Goal: Task Accomplishment & Management: Manage account settings

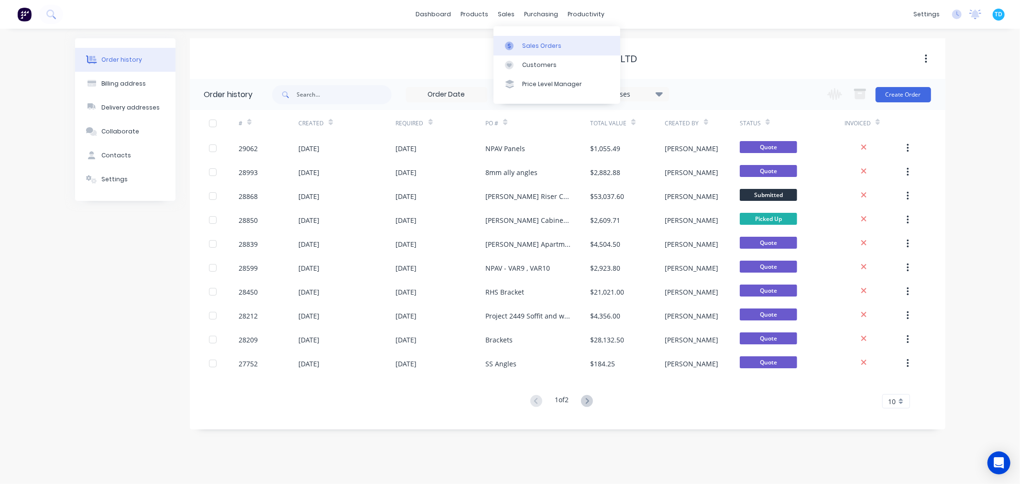
click at [526, 39] on link "Sales Orders" at bounding box center [556, 45] width 127 height 19
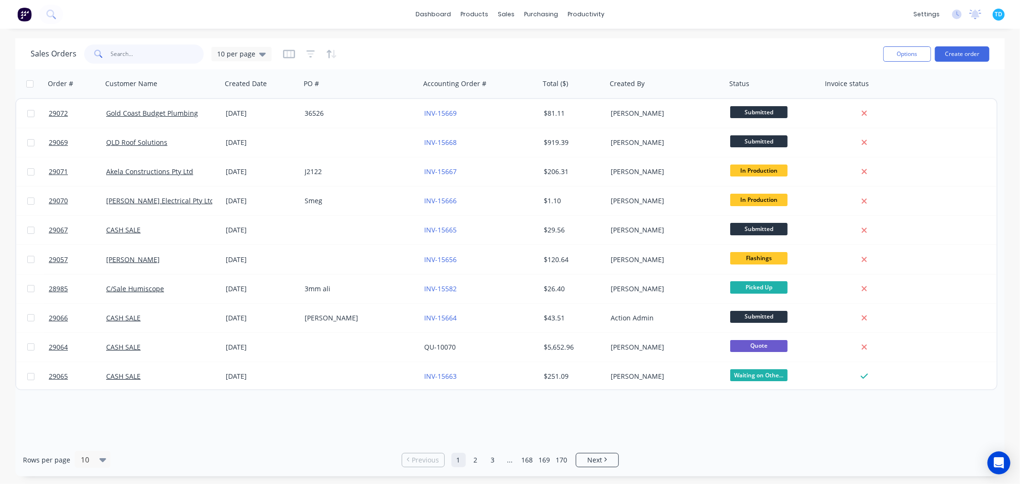
click at [158, 55] on input "text" at bounding box center [157, 53] width 93 height 19
type input "lanbuild"
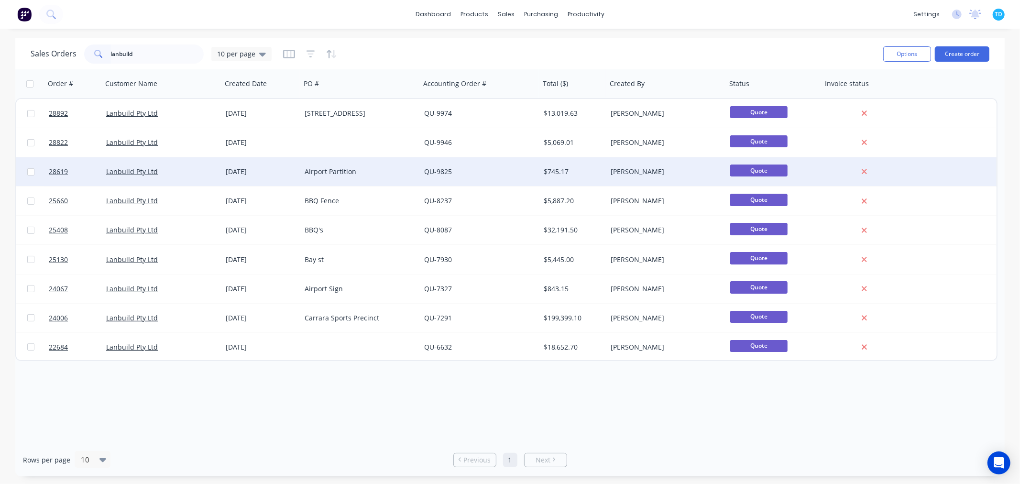
click at [336, 168] on div "Airport Partition" at bounding box center [358, 172] width 106 height 10
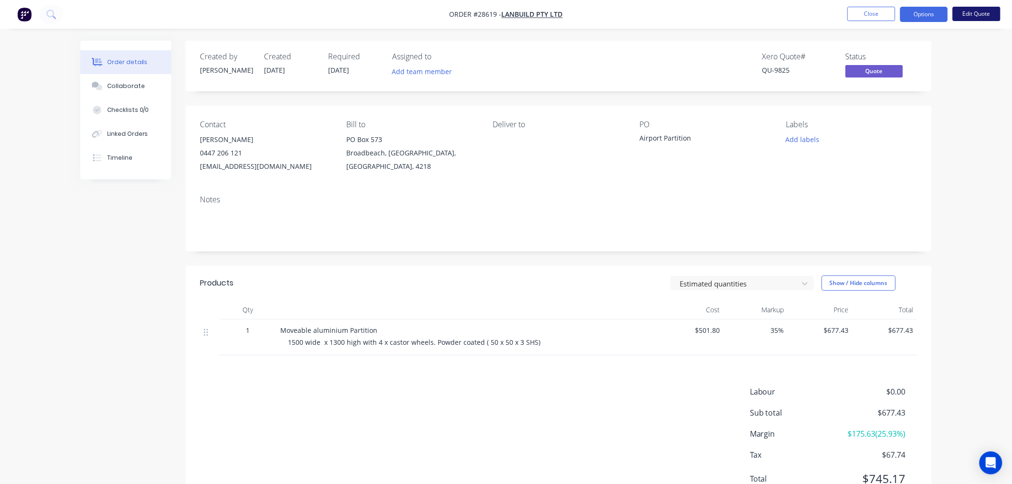
click at [985, 14] on button "Edit Quote" at bounding box center [977, 14] width 48 height 14
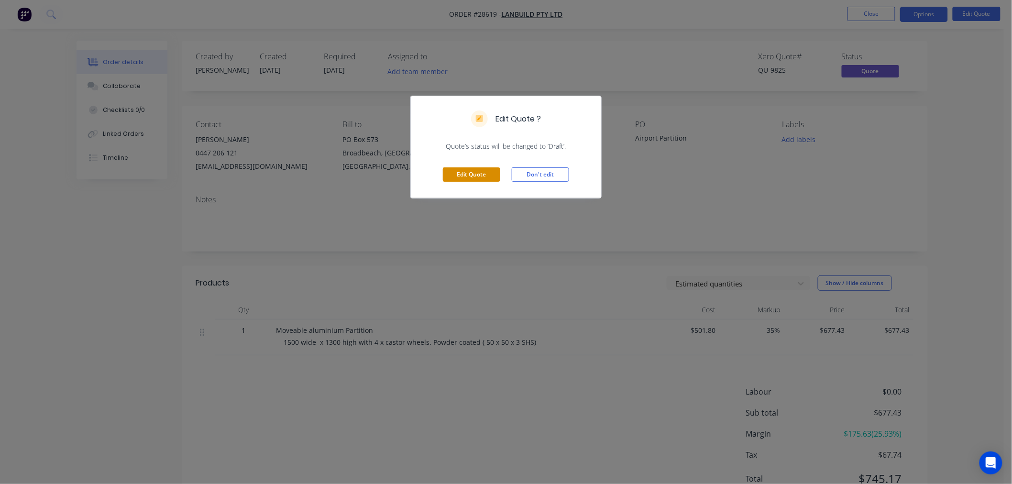
click at [477, 171] on button "Edit Quote" at bounding box center [471, 174] width 57 height 14
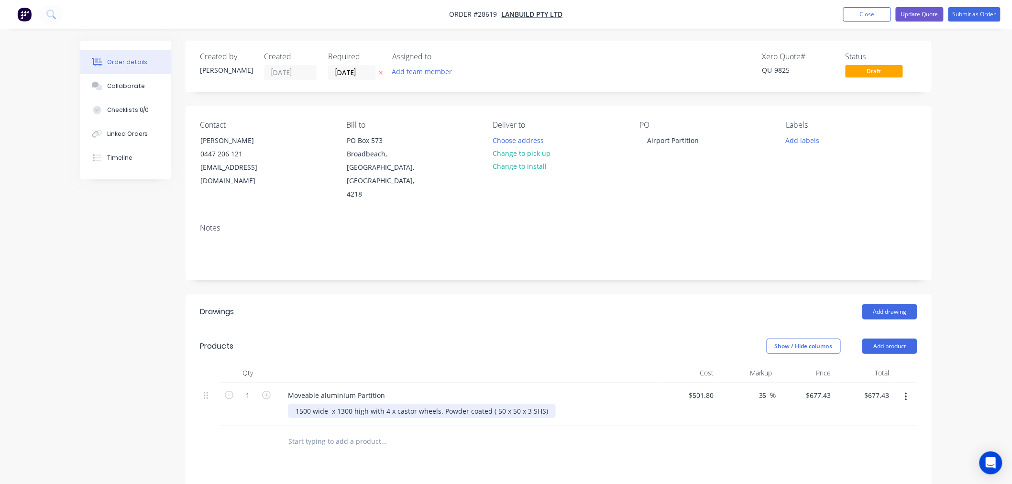
click at [305, 404] on div "1500 wide x 1300 high with 4 x castor wheels. Powder coated ( 50 x 50 x 3 SHS)" at bounding box center [422, 411] width 268 height 14
click at [897, 339] on button "Add product" at bounding box center [889, 346] width 55 height 15
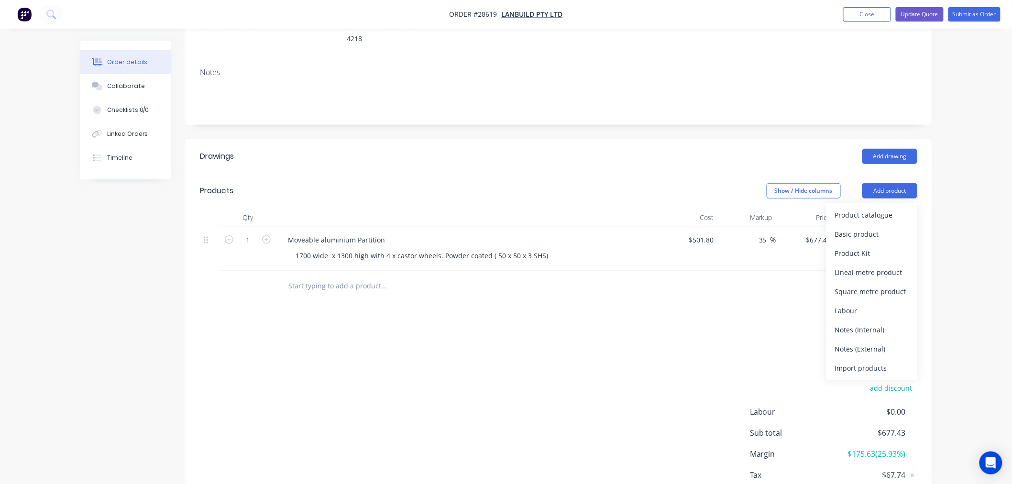
scroll to position [159, 0]
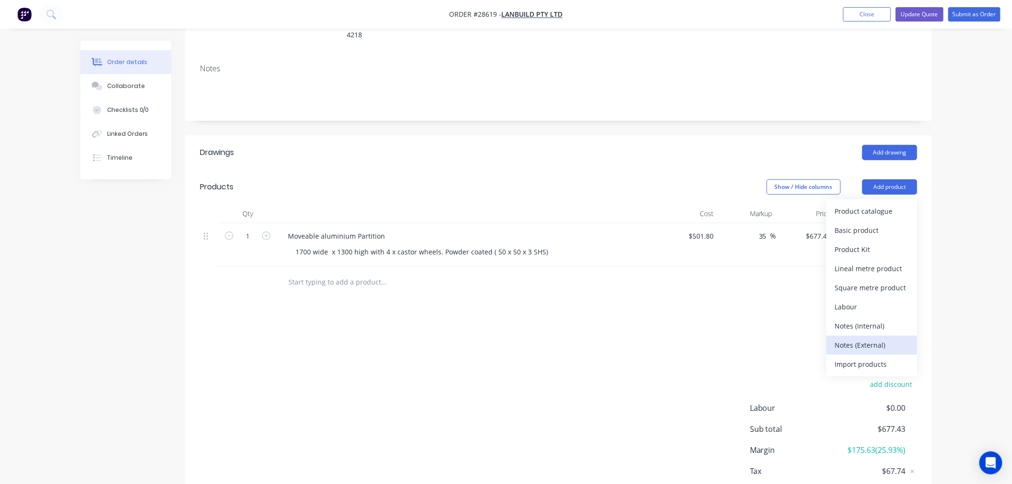
click at [864, 338] on div "Notes (External)" at bounding box center [872, 345] width 74 height 14
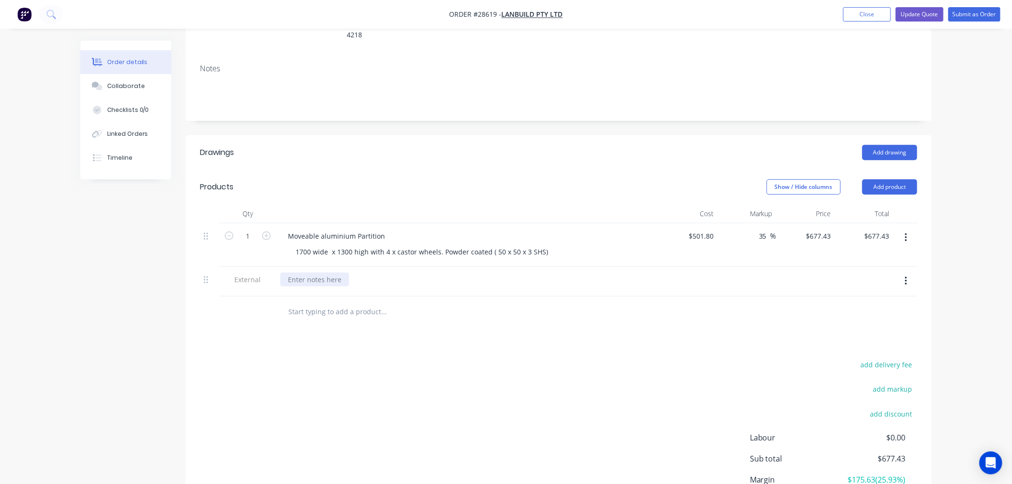
click at [318, 273] on div at bounding box center [314, 280] width 69 height 14
click at [432, 343] on div "Drawings Add drawing Products Show / Hide columns Add product Qty Cost Markup P…" at bounding box center [559, 346] width 746 height 422
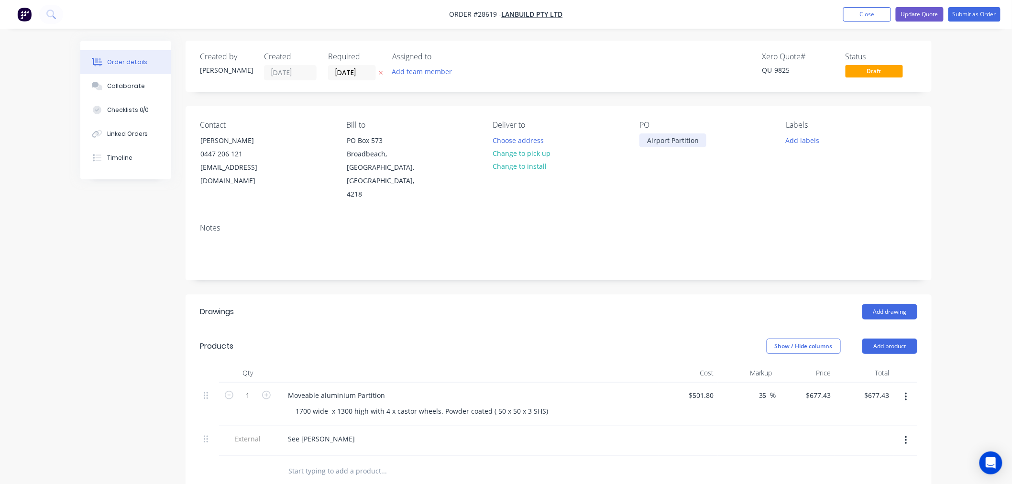
click at [702, 139] on div "Airport Partition" at bounding box center [672, 140] width 67 height 14
click at [658, 223] on div "Notes" at bounding box center [558, 227] width 717 height 9
click at [135, 85] on div "Collaborate" at bounding box center [126, 86] width 38 height 9
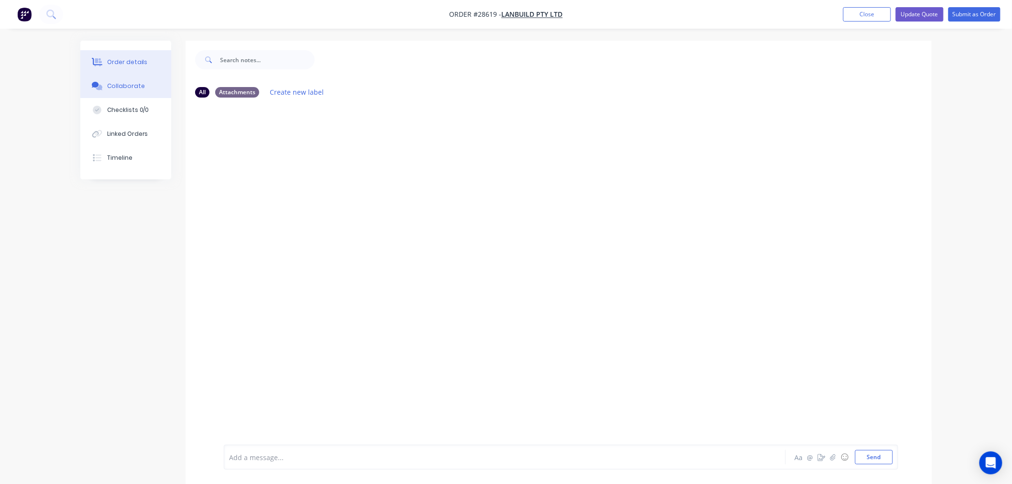
click at [131, 67] on button "Order details" at bounding box center [125, 62] width 91 height 24
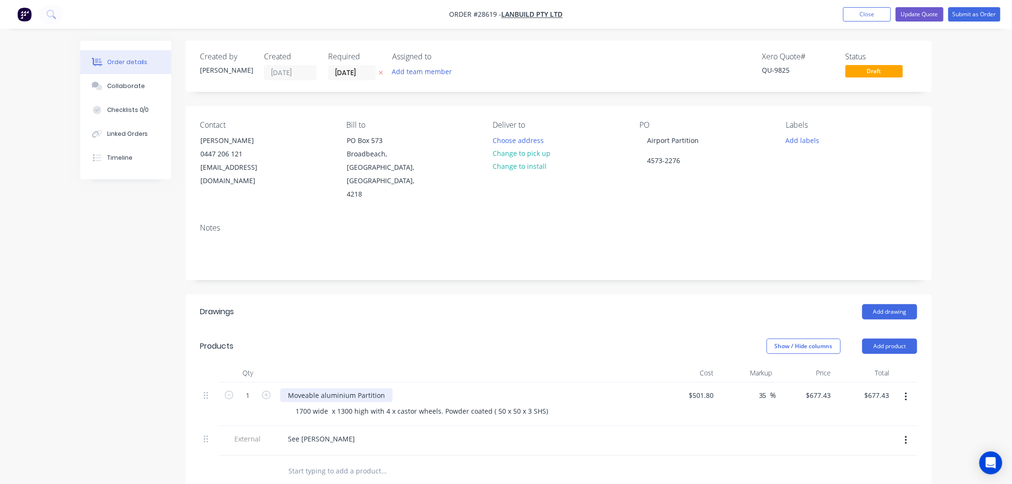
click at [387, 388] on div "Moveable aluminium Partition" at bounding box center [336, 395] width 112 height 14
click at [417, 388] on div "Moveable aluminium Partition - Powdercoted" at bounding box center [360, 395] width 160 height 14
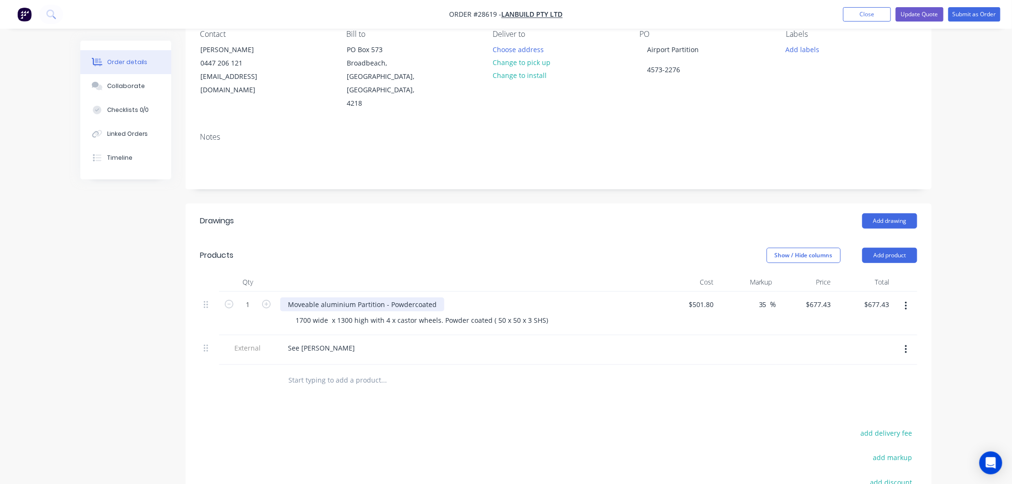
scroll to position [106, 0]
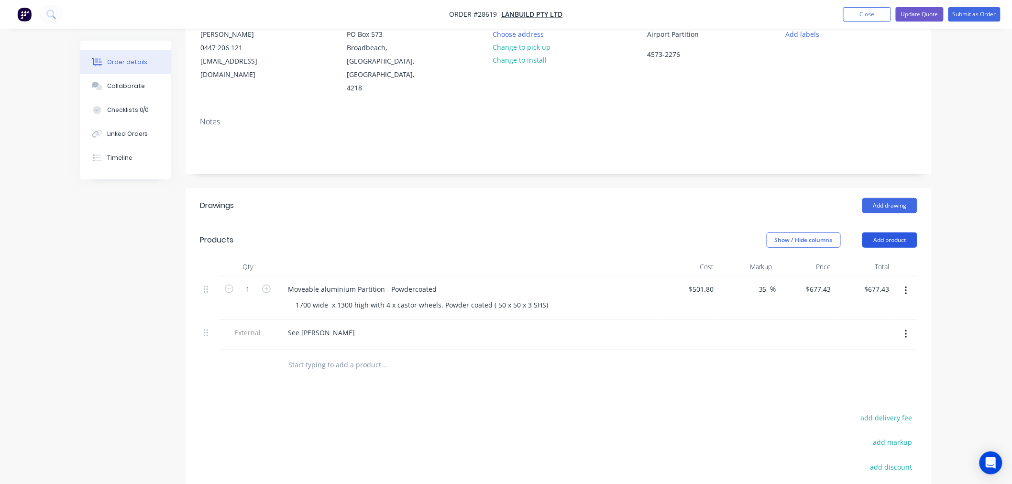
click at [872, 232] on button "Add product" at bounding box center [889, 239] width 55 height 15
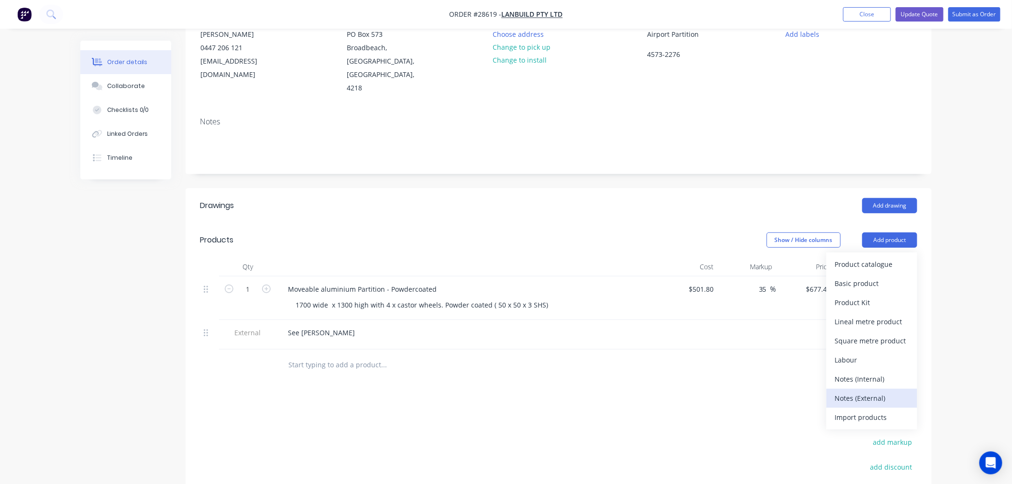
click at [879, 391] on div "Notes (External)" at bounding box center [872, 398] width 74 height 14
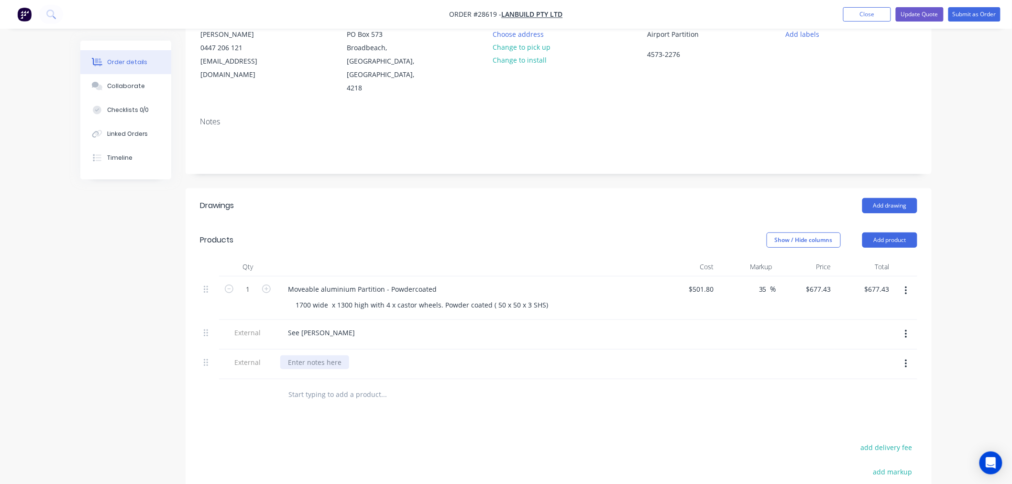
click at [317, 355] on div at bounding box center [314, 362] width 69 height 14
click at [907, 232] on button "Add product" at bounding box center [889, 239] width 55 height 15
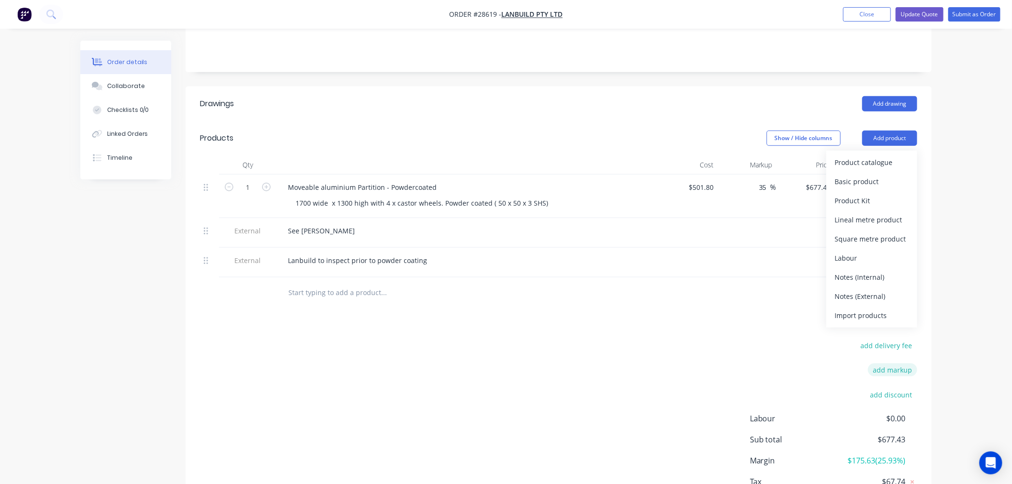
scroll to position [212, 0]
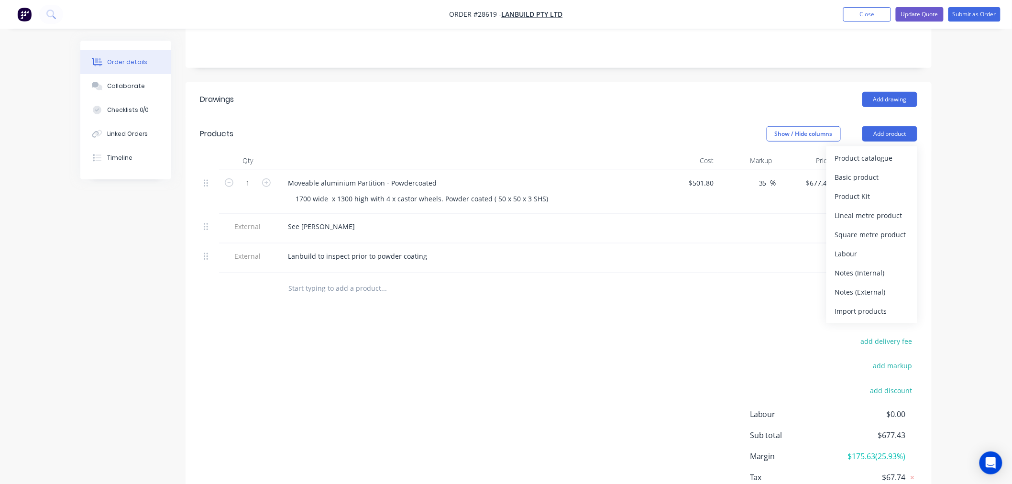
click at [867, 285] on div "Notes (External)" at bounding box center [872, 292] width 74 height 14
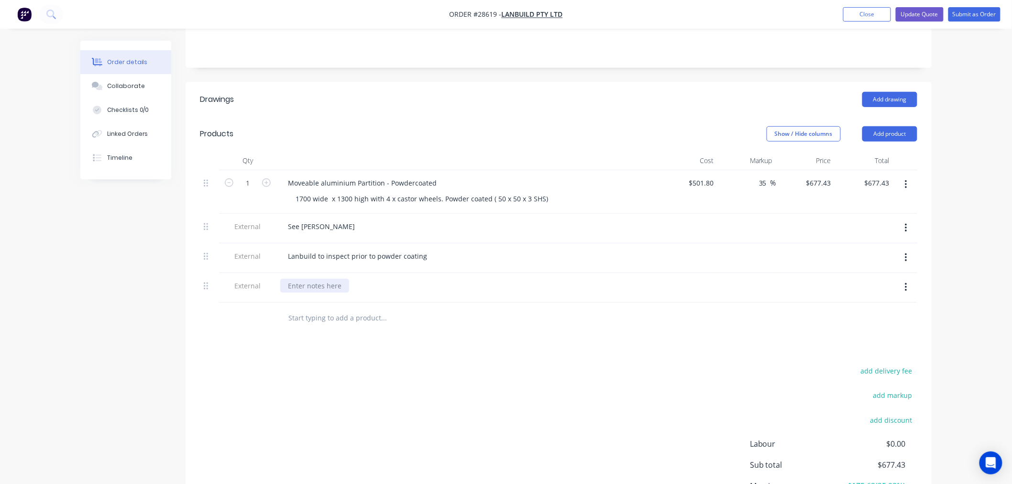
click at [302, 279] on div at bounding box center [314, 286] width 69 height 14
drag, startPoint x: 355, startPoint y: 326, endPoint x: 316, endPoint y: 298, distance: 48.0
click at [355, 323] on div "Drawings Add drawing Products Show / Hide columns Add product Qty Cost Markup P…" at bounding box center [559, 322] width 746 height 481
click at [318, 279] on div "Colour toTBA" at bounding box center [308, 286] width 57 height 14
click at [481, 378] on div "add delivery fee add markup add discount Labour $0.00 Sub total $677.43 Margin …" at bounding box center [558, 456] width 717 height 185
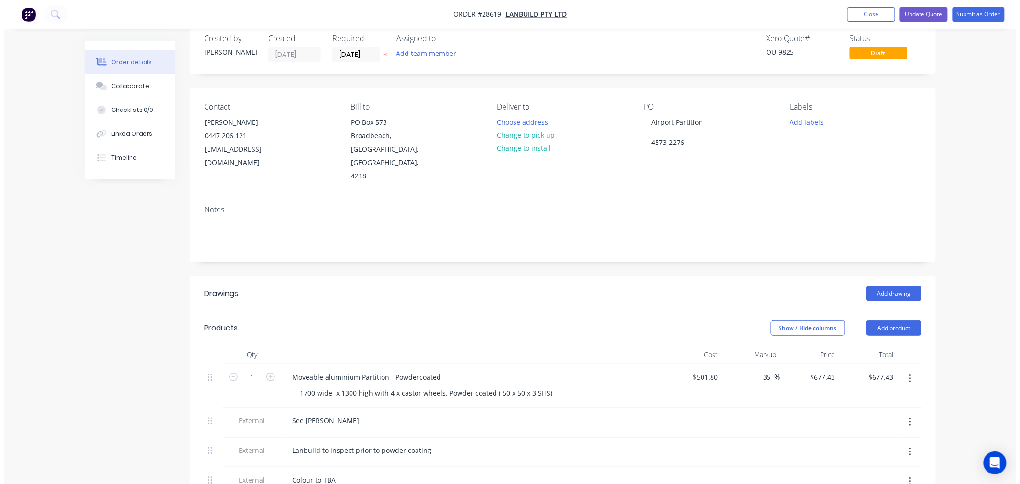
scroll to position [0, 0]
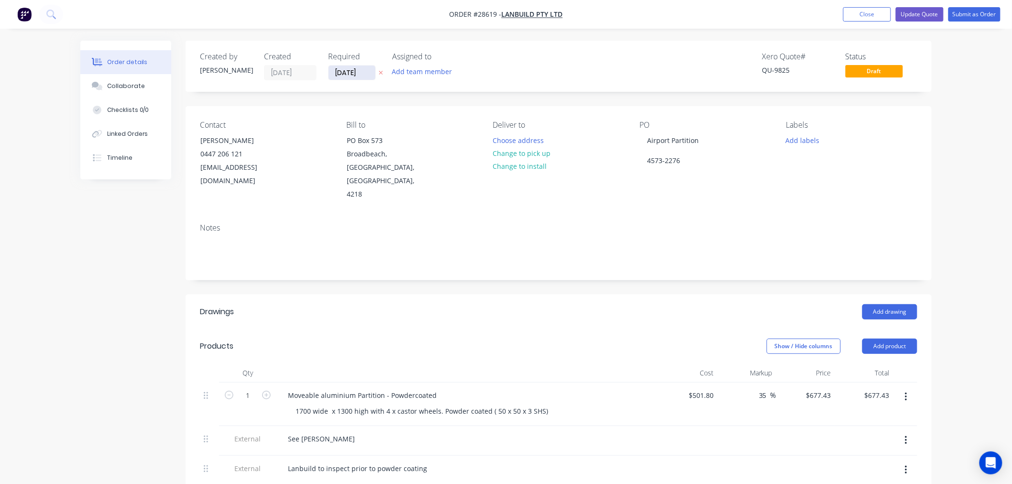
click at [352, 72] on input "[DATE]" at bounding box center [352, 73] width 47 height 14
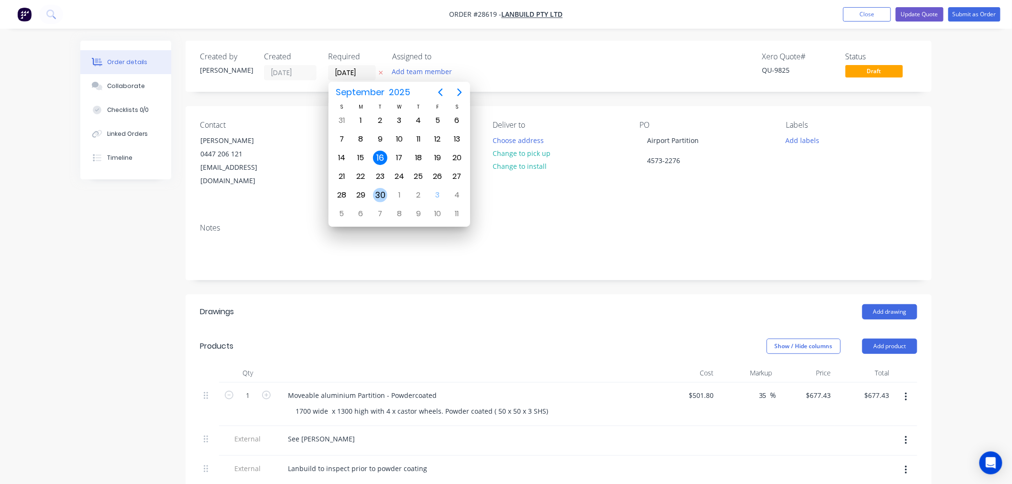
click at [383, 194] on div "30" at bounding box center [380, 195] width 14 height 14
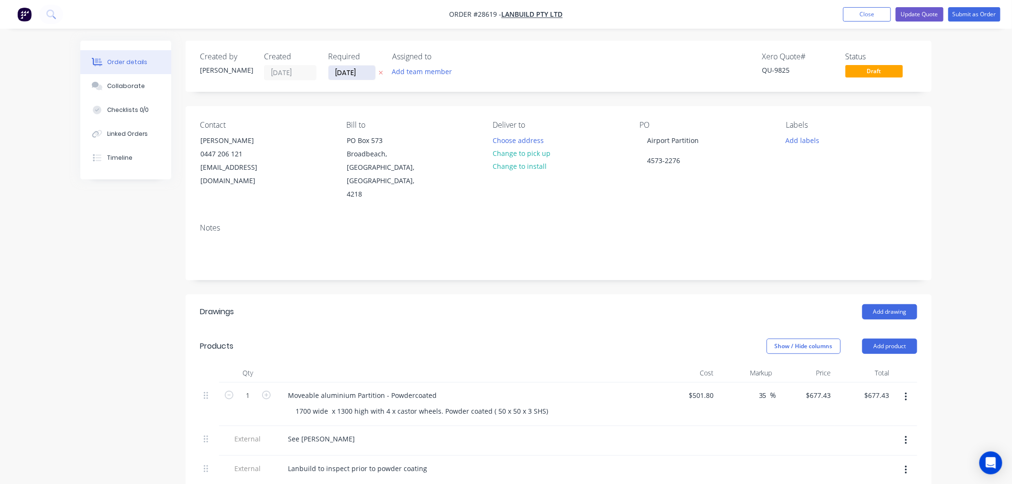
click at [342, 70] on input "[DATE]" at bounding box center [352, 73] width 47 height 14
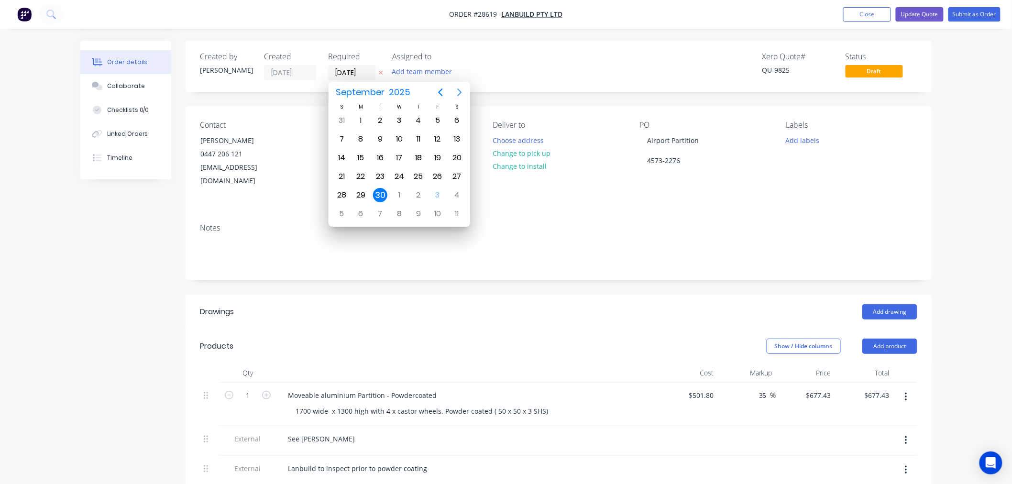
click at [461, 92] on icon "Next page" at bounding box center [460, 92] width 4 height 8
click at [441, 154] on div "17" at bounding box center [437, 158] width 14 height 14
type input "[DATE]"
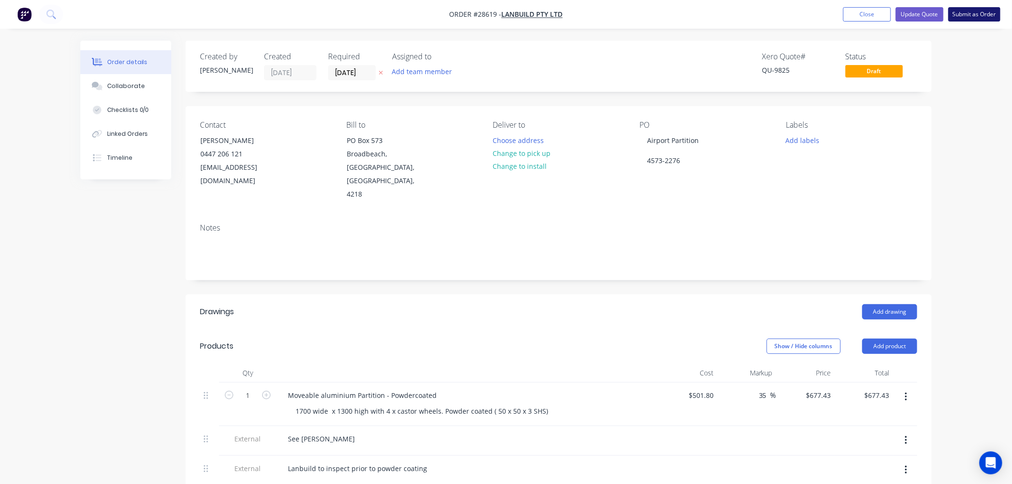
click at [976, 15] on button "Submit as Order" at bounding box center [974, 14] width 52 height 14
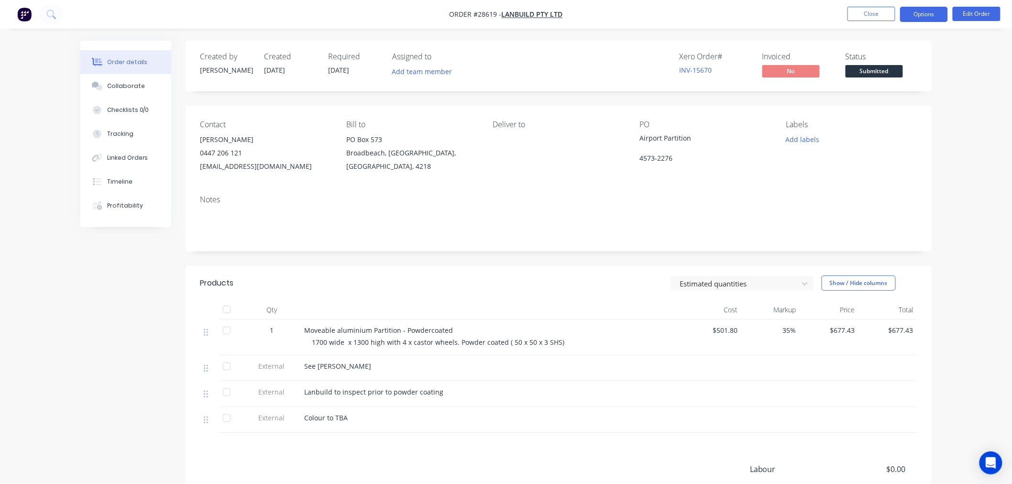
click at [943, 10] on button "Options" at bounding box center [924, 14] width 48 height 15
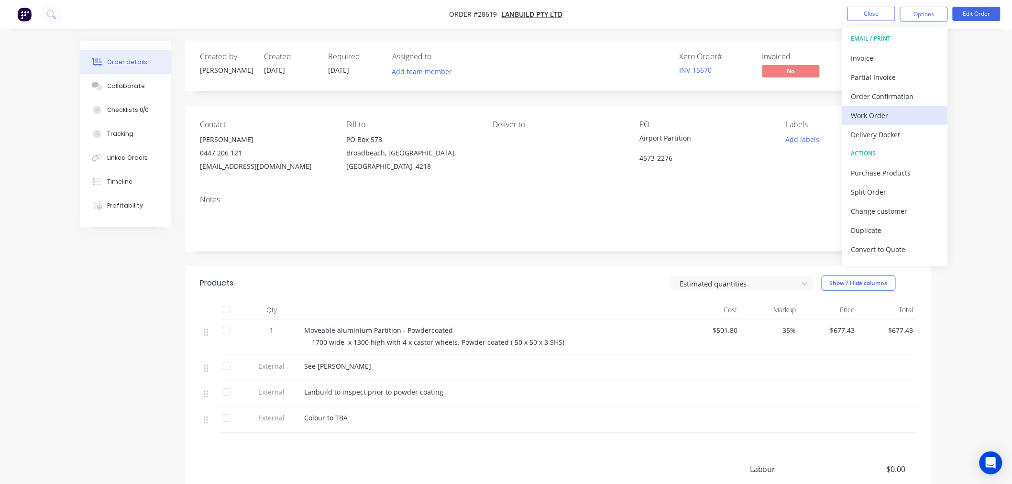
click at [882, 119] on div "Work Order" at bounding box center [895, 116] width 88 height 14
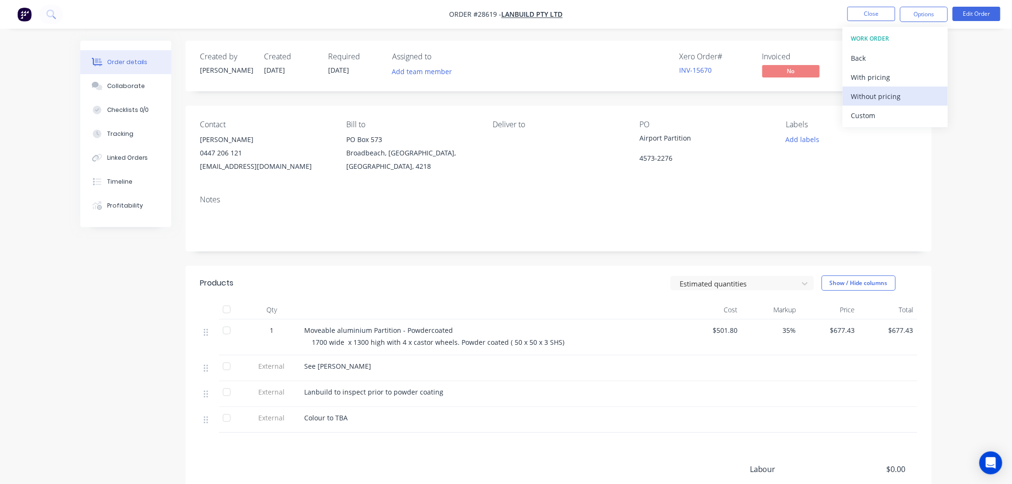
click at [875, 95] on div "Without pricing" at bounding box center [895, 96] width 88 height 14
click at [990, 117] on div "Order details Collaborate Checklists 0/0 Tracking Linked Orders Timeline Profit…" at bounding box center [506, 301] width 1012 height 603
click at [887, 16] on button "Close" at bounding box center [871, 14] width 48 height 14
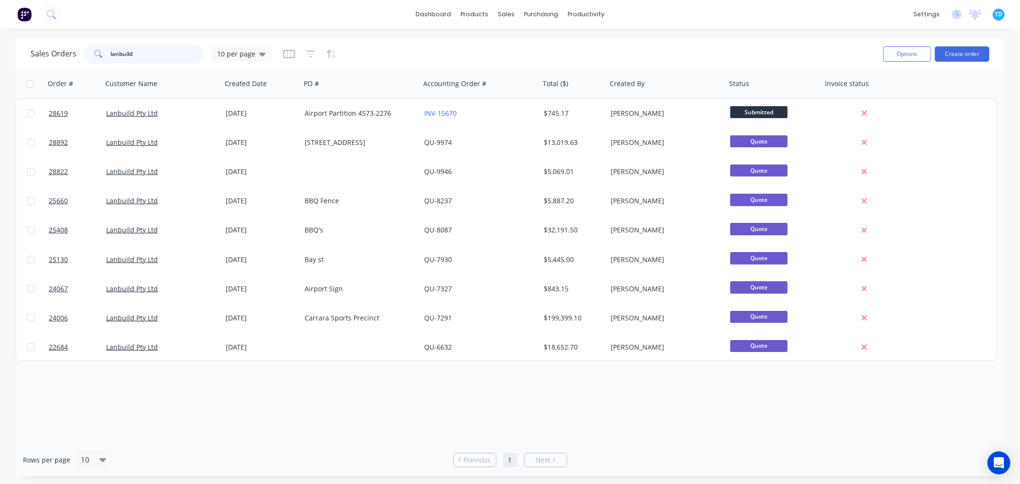
drag, startPoint x: 147, startPoint y: 53, endPoint x: 108, endPoint y: 49, distance: 39.4
click at [108, 49] on div "lanbuild" at bounding box center [144, 53] width 120 height 19
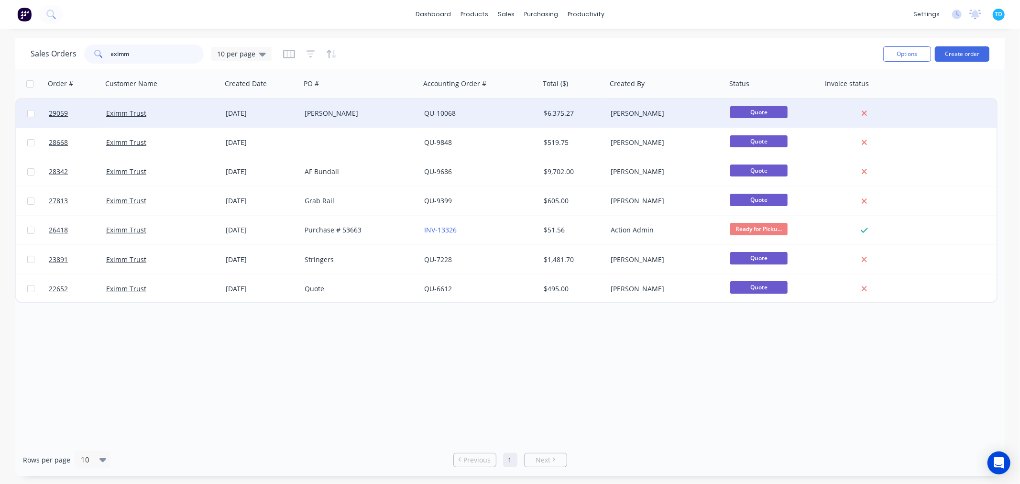
type input "eximm"
click at [262, 118] on div "[DATE]" at bounding box center [261, 113] width 79 height 29
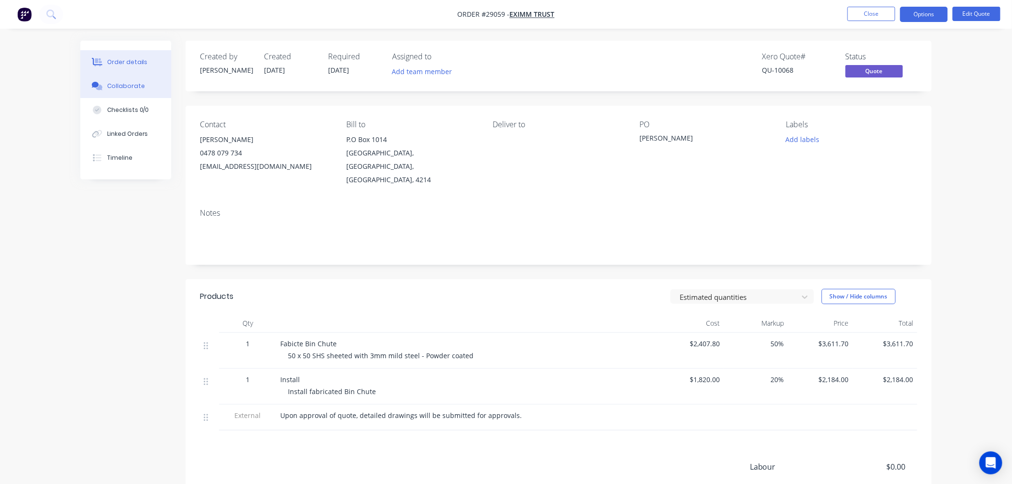
click at [128, 85] on div "Collaborate" at bounding box center [126, 86] width 38 height 9
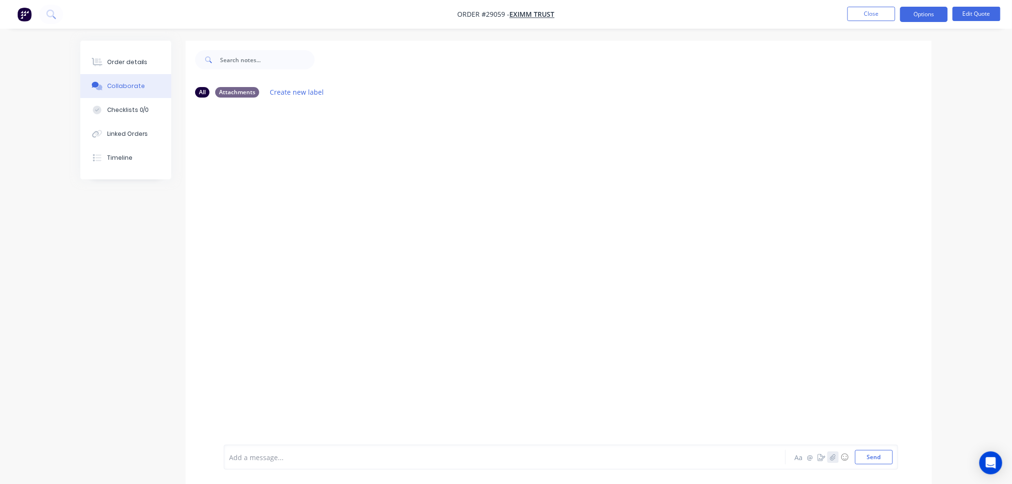
click at [834, 454] on icon "button" at bounding box center [832, 457] width 5 height 6
click at [869, 457] on button "Send" at bounding box center [874, 457] width 38 height 14
click at [861, 12] on button "Close" at bounding box center [871, 14] width 48 height 14
